Goal: Task Accomplishment & Management: Complete application form

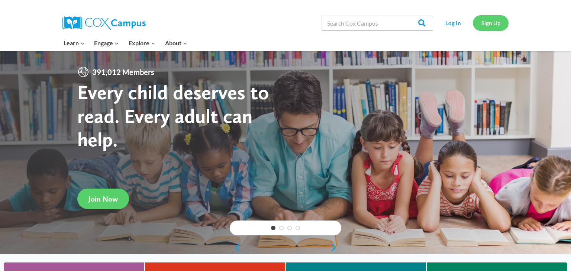
click at [485, 27] on link "Sign Up" at bounding box center [491, 22] width 36 height 15
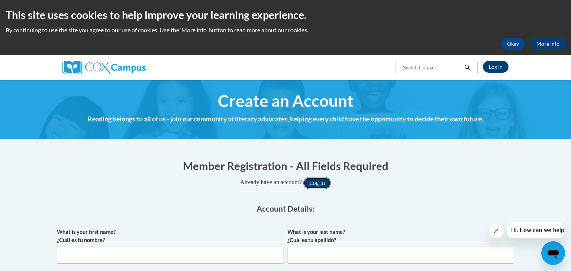
click at [323, 184] on button "Log in" at bounding box center [316, 183] width 27 height 12
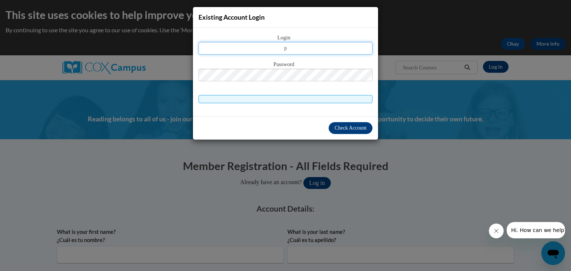
type input "pkattws@gmail.com"
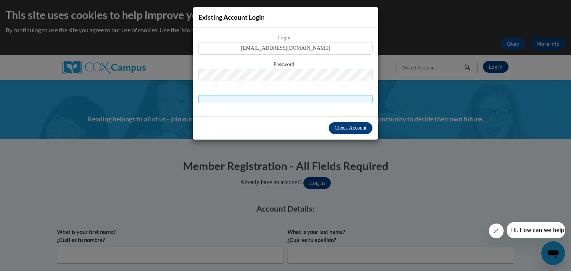
click at [260, 98] on span at bounding box center [285, 99] width 174 height 8
click at [353, 129] on span "Check Account" at bounding box center [350, 128] width 32 height 6
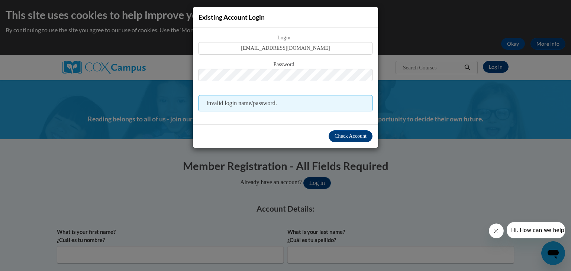
click at [423, 31] on div "Existing Account Login Login pkattws@gmail.com Password Invalid login name/pass…" at bounding box center [285, 135] width 571 height 271
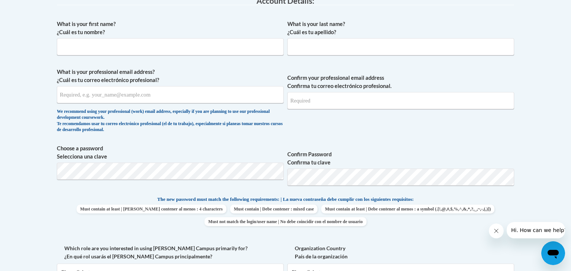
scroll to position [223, 0]
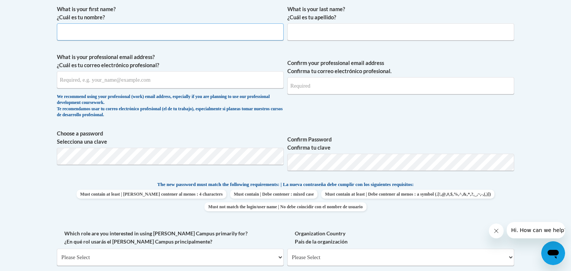
click at [122, 34] on input "What is your first name? ¿Cuál es tu nombre?" at bounding box center [170, 31] width 227 height 17
type input "Prinda"
click at [300, 32] on input "What is your last name? ¿Cuál es tu apellido?" at bounding box center [400, 31] width 227 height 17
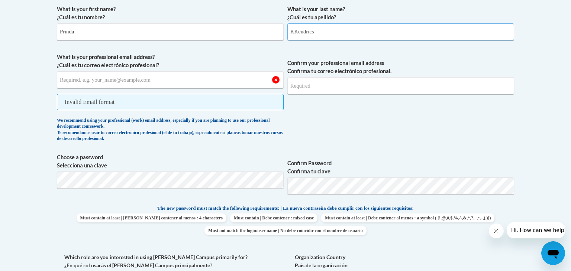
click at [293, 31] on input "KKendrics" at bounding box center [400, 31] width 227 height 17
click at [308, 32] on input "Kendrics" at bounding box center [400, 31] width 227 height 17
type input "Kendricks"
click at [140, 76] on input "What is your professional email address? ¿Cuál es tu correo electrónico profesi…" at bounding box center [170, 79] width 227 height 17
type input "pkattws@gmail.com"
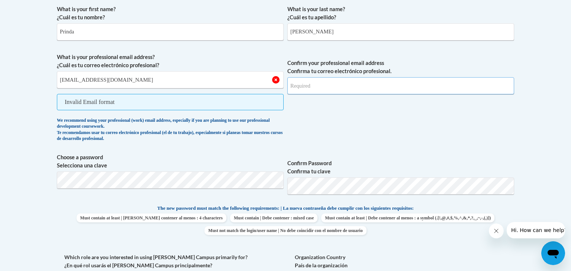
type input "pkattws@gmail.com"
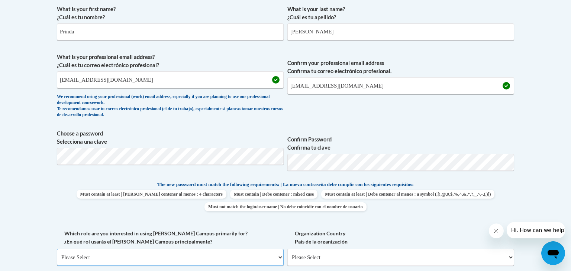
click at [248, 255] on select "Please Select College/University | Colegio/Universidad Community/Nonprofit Part…" at bounding box center [170, 257] width 227 height 17
select select "fbf2d438-af2f-41f8-98f1-81c410e29de3"
click at [57, 249] on select "Please Select College/University | Colegio/Universidad Community/Nonprofit Part…" at bounding box center [170, 257] width 227 height 17
click at [345, 233] on label "Educator Educador(a)" at bounding box center [400, 238] width 227 height 16
click at [345, 249] on select "Please Select Early Learning/Daycare Teacher/Family Home Care Provider | Maestr…" at bounding box center [400, 257] width 227 height 17
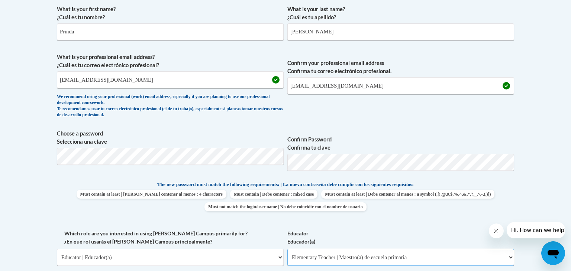
click at [509, 256] on select "Please Select Early Learning/Daycare Teacher/Family Home Care Provider | Maestr…" at bounding box center [400, 257] width 227 height 17
select select "5e2af403-4f2c-4e49-a02f-103e55d7b75b"
click at [287, 249] on select "Please Select Early Learning/Daycare Teacher/Family Home Care Provider | Maestr…" at bounding box center [400, 257] width 227 height 17
click at [511, 190] on span "Must contain at least | Debe contener al menos : 4 characters Must contain | De…" at bounding box center [285, 201] width 457 height 22
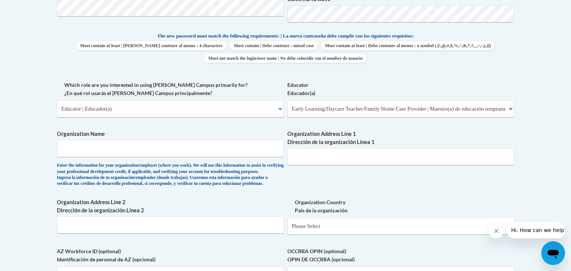
scroll to position [386, 0]
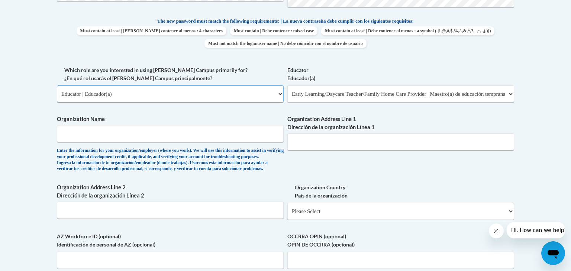
click at [263, 94] on select "Please Select College/University | Colegio/Universidad Community/Nonprofit Part…" at bounding box center [170, 93] width 227 height 17
click at [307, 140] on input "Organization Address Line 1 Dirección de la organización Línea 1" at bounding box center [400, 141] width 227 height 17
click at [363, 142] on input "1243 allene ave atlanta" at bounding box center [400, 141] width 227 height 17
type input "1243 allene ave atlanta Ga 30310"
click at [361, 219] on select "Please Select United States | Estados Unidos Outside of the United States | Fue…" at bounding box center [400, 211] width 227 height 17
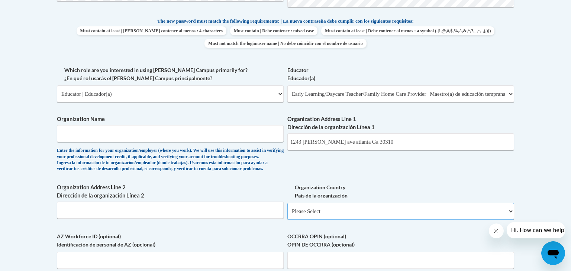
select select "ad49bcad-a171-4b2e-b99c-48b446064914"
click at [287, 215] on select "Please Select United States | Estados Unidos Outside of the United States | Fue…" at bounding box center [400, 211] width 227 height 17
select select
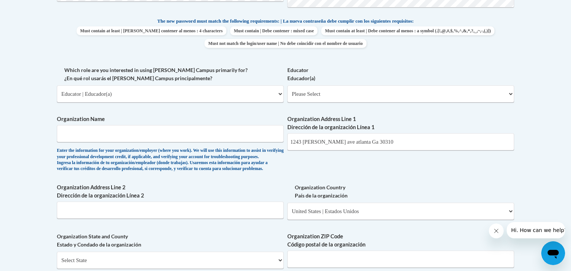
click at [418, 181] on div "What is your first name? ¿Cuál es tu nombre? Prinda What is your last name? ¿Cu…" at bounding box center [285, 107] width 457 height 539
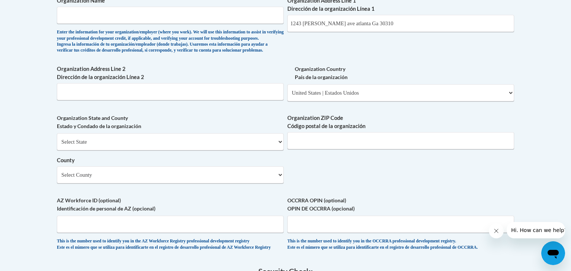
scroll to position [520, 0]
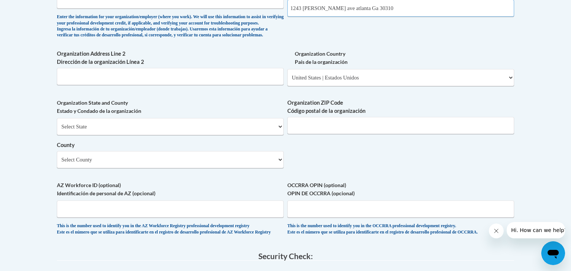
click at [382, 8] on input "1243 allene ave atlanta Ga 30310" at bounding box center [400, 8] width 227 height 17
click at [382, 9] on input "1243 allene ave atlanta Ga 3031" at bounding box center [400, 8] width 227 height 17
type input "1243 allene ave"
type input "30310"
click at [234, 168] on select "Select County Appling Atkinson Bacon Baker Baldwin Banks Barrow Bartow Ben Hill…" at bounding box center [170, 159] width 227 height 17
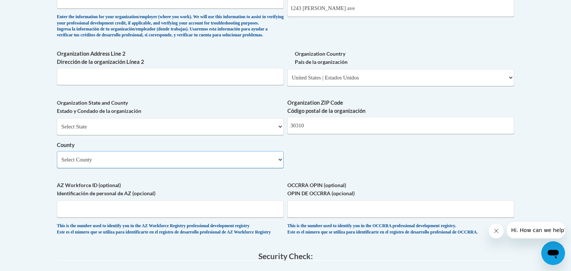
select select "Fulton"
click at [57, 163] on select "Select County Appling Atkinson Bacon Baker Baldwin Banks Barrow Bartow Ben Hill…" at bounding box center [170, 159] width 227 height 17
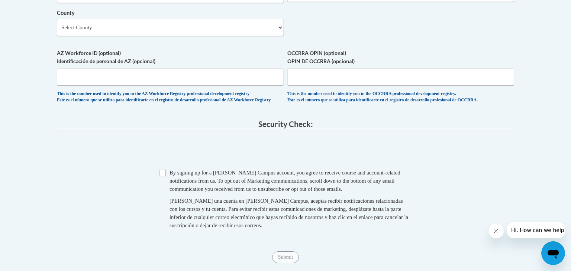
scroll to position [654, 0]
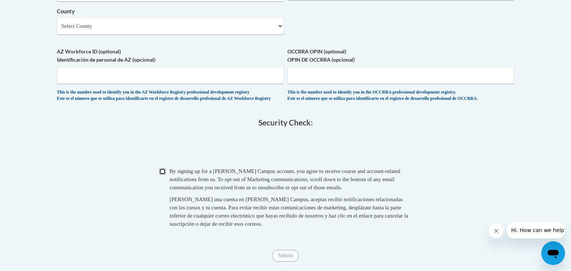
click at [163, 175] on input "Checkbox" at bounding box center [162, 171] width 7 height 7
checkbox input "true"
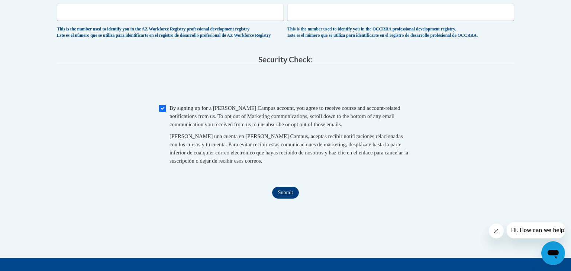
scroll to position [758, 0]
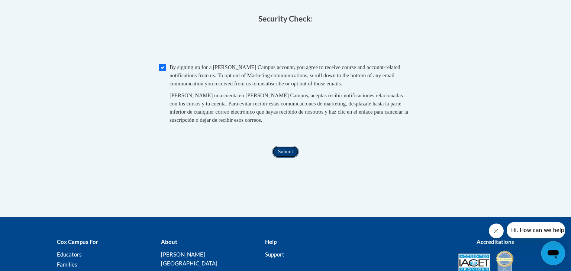
click at [282, 158] on input "Submit" at bounding box center [285, 152] width 27 height 12
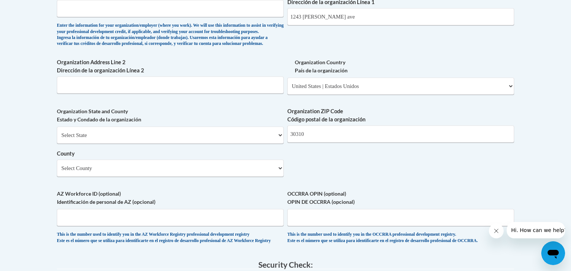
click at [9, 7] on body "This site uses cookies to help improve your learning experience. By continuing …" at bounding box center [285, 41] width 571 height 1107
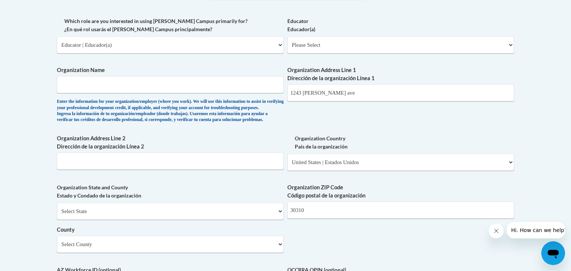
scroll to position [437, 0]
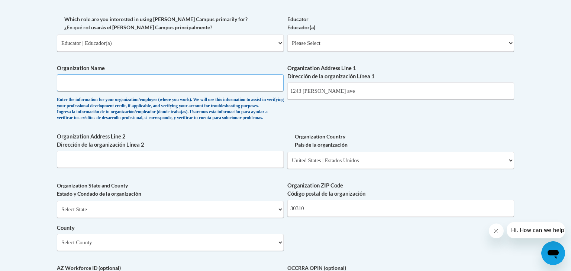
click at [74, 82] on input "Organization Name" at bounding box center [170, 82] width 227 height 17
type input "Westside School"
click at [77, 218] on select "Select State Alabama Alaska Arizona Arkansas California Colorado Connecticut De…" at bounding box center [170, 209] width 227 height 17
select select "Georgia"
click at [57, 213] on select "Select State Alabama Alaska Arizona Arkansas California Colorado Connecticut De…" at bounding box center [170, 209] width 227 height 17
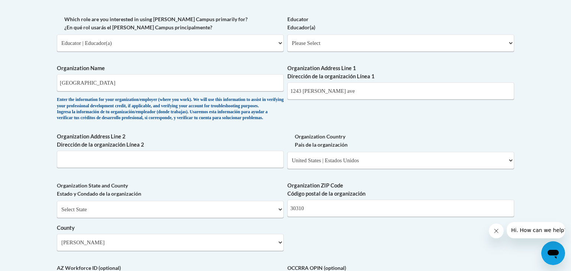
click at [25, 121] on body "This site uses cookies to help improve your learning experience. By continuing …" at bounding box center [285, 116] width 571 height 1107
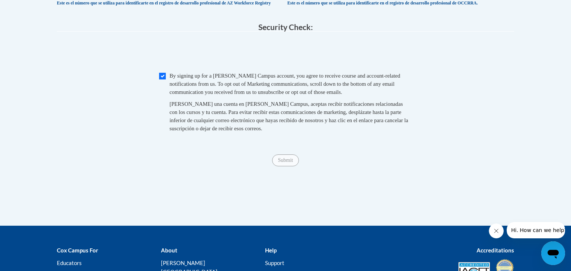
scroll to position [764, 0]
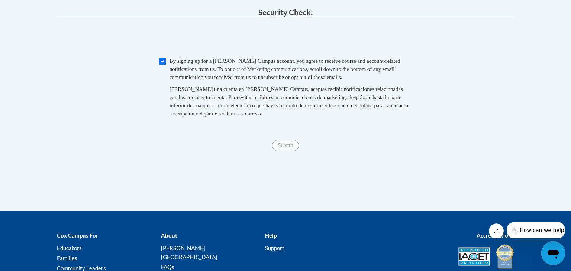
click at [58, 40] on fieldset "Security Check: Enter the security code + = TextBox Checkbox" at bounding box center [285, 71] width 457 height 126
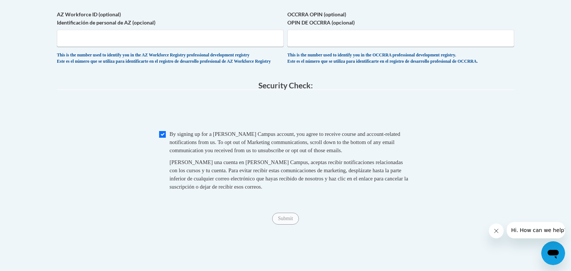
scroll to position [690, 0]
click at [286, 226] on input "Submit" at bounding box center [285, 220] width 27 height 12
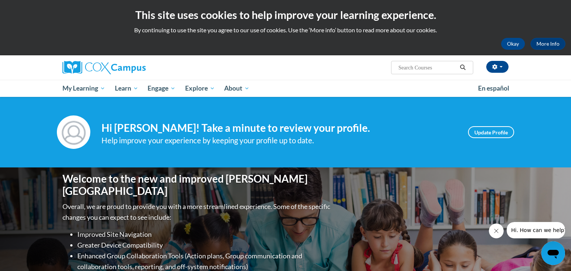
click at [526, 156] on div "Your profile Hi Prinda Kendricks! Take a minute to review your profile. Help im…" at bounding box center [285, 132] width 571 height 71
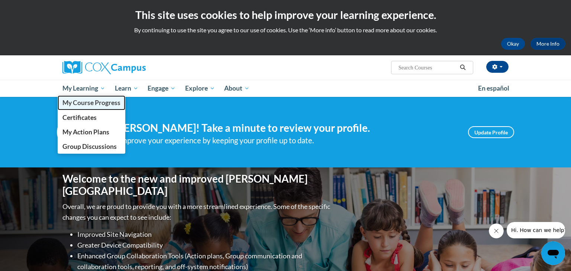
click at [92, 104] on span "My Course Progress" at bounding box center [91, 103] width 58 height 8
